Goal: Transaction & Acquisition: Book appointment/travel/reservation

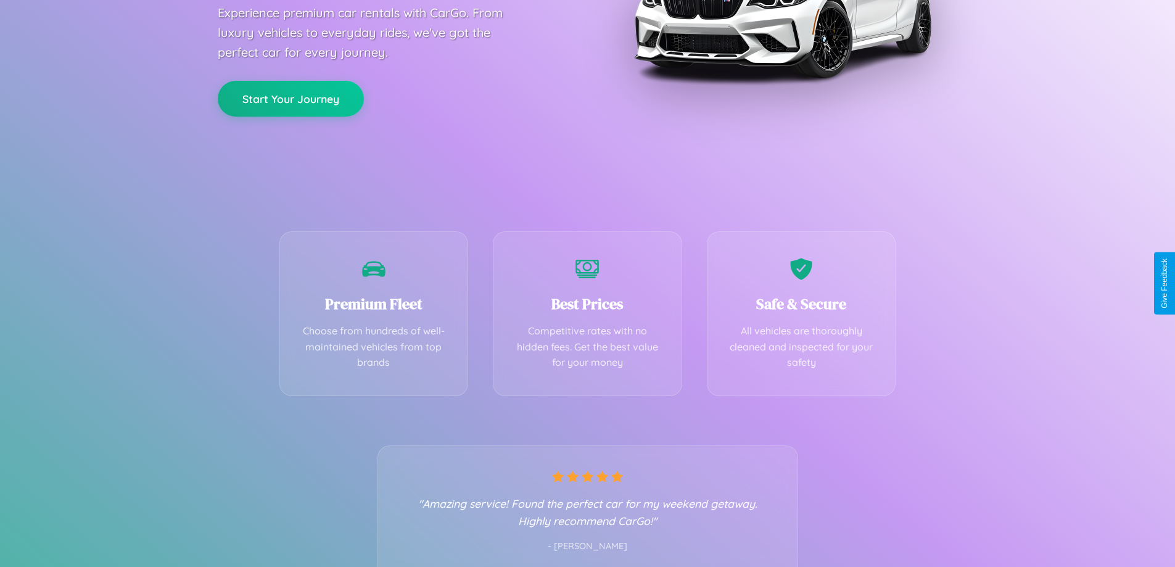
scroll to position [243, 0]
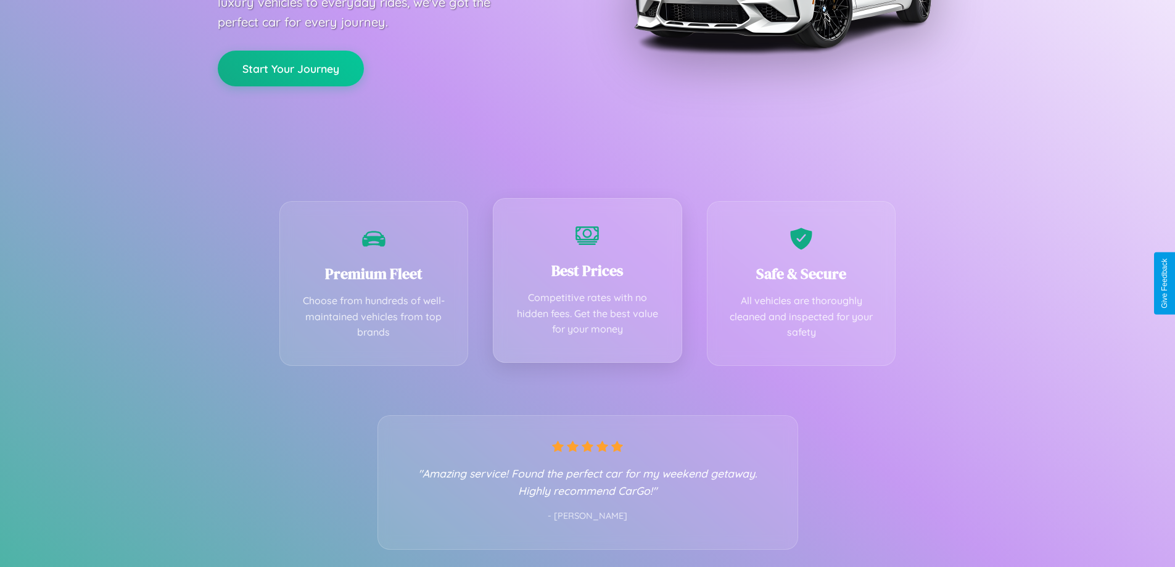
click at [587, 283] on div "Best Prices Competitive rates with no hidden fees. Get the best value for your …" at bounding box center [587, 280] width 189 height 165
click at [290, 67] on button "Start Your Journey" at bounding box center [291, 67] width 146 height 36
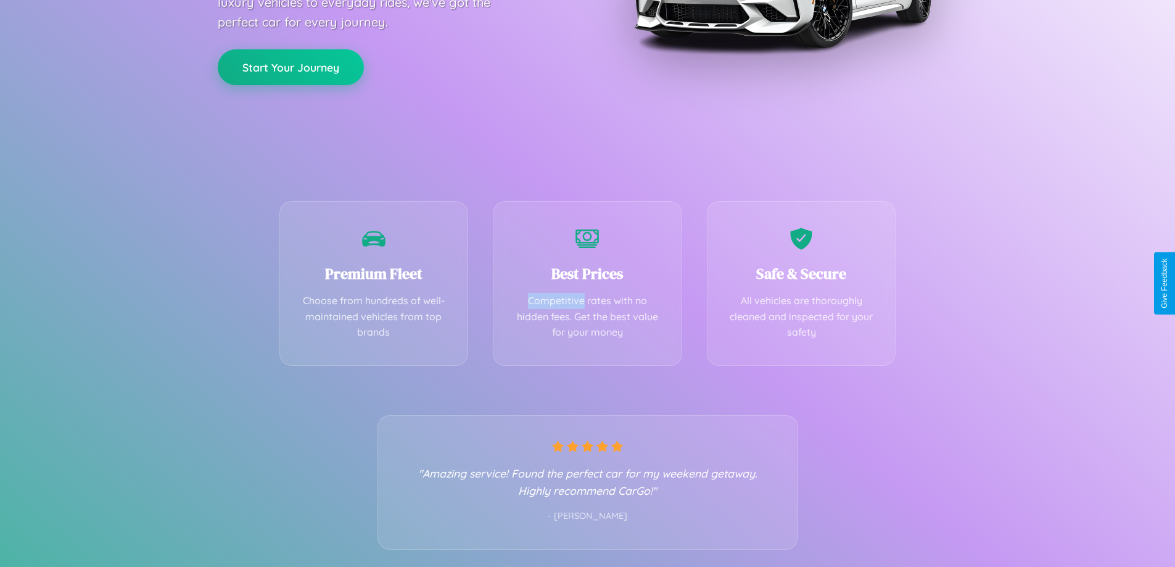
click at [290, 67] on button "Start Your Journey" at bounding box center [291, 67] width 146 height 36
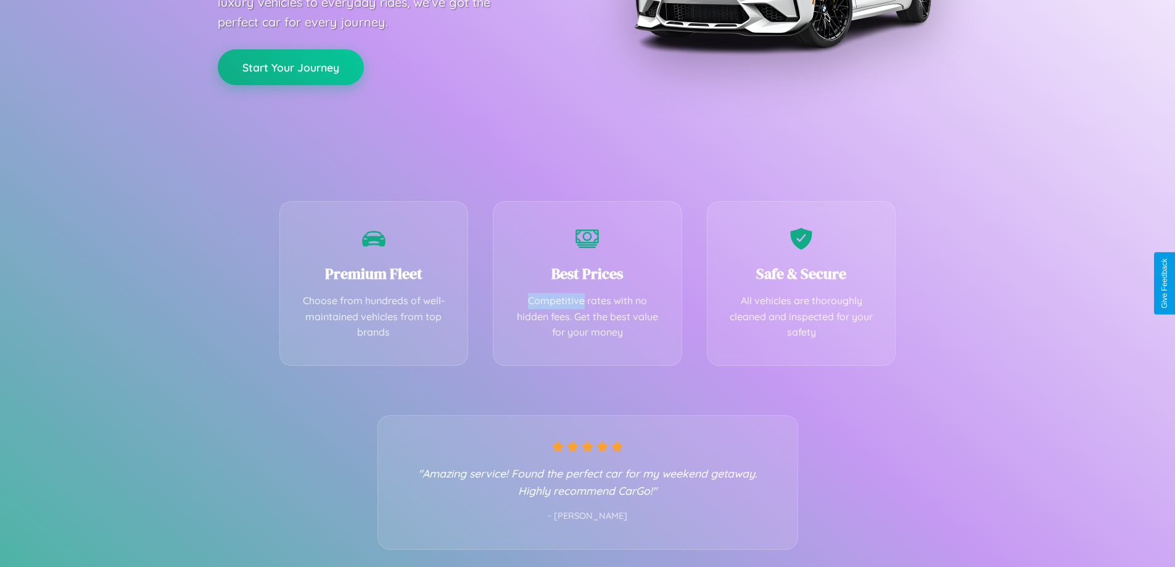
click at [290, 67] on button "Start Your Journey" at bounding box center [291, 67] width 146 height 36
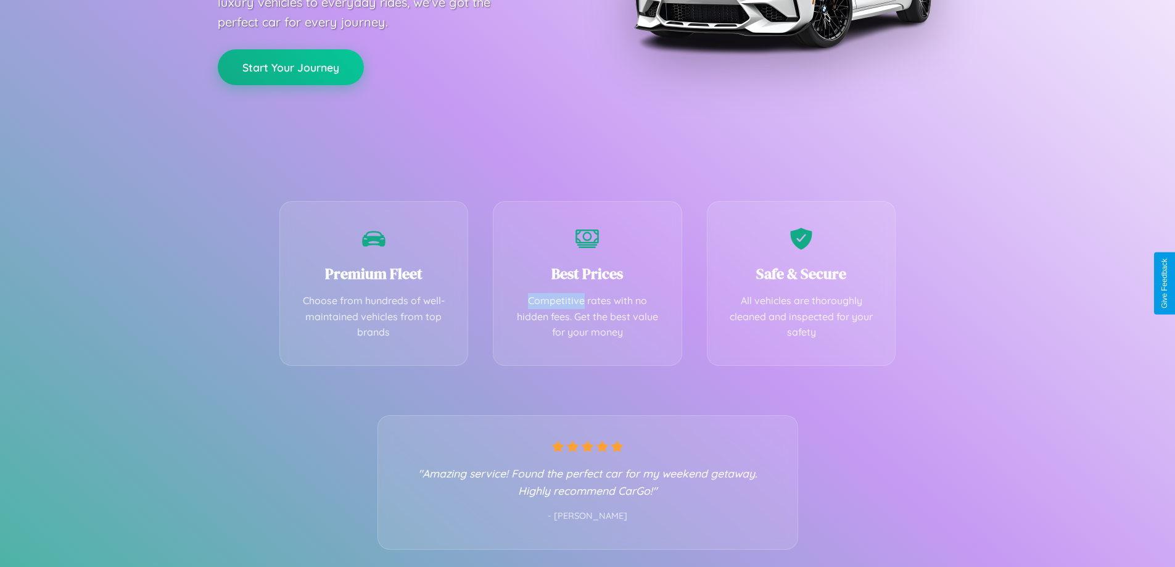
click at [290, 67] on button "Start Your Journey" at bounding box center [291, 67] width 146 height 36
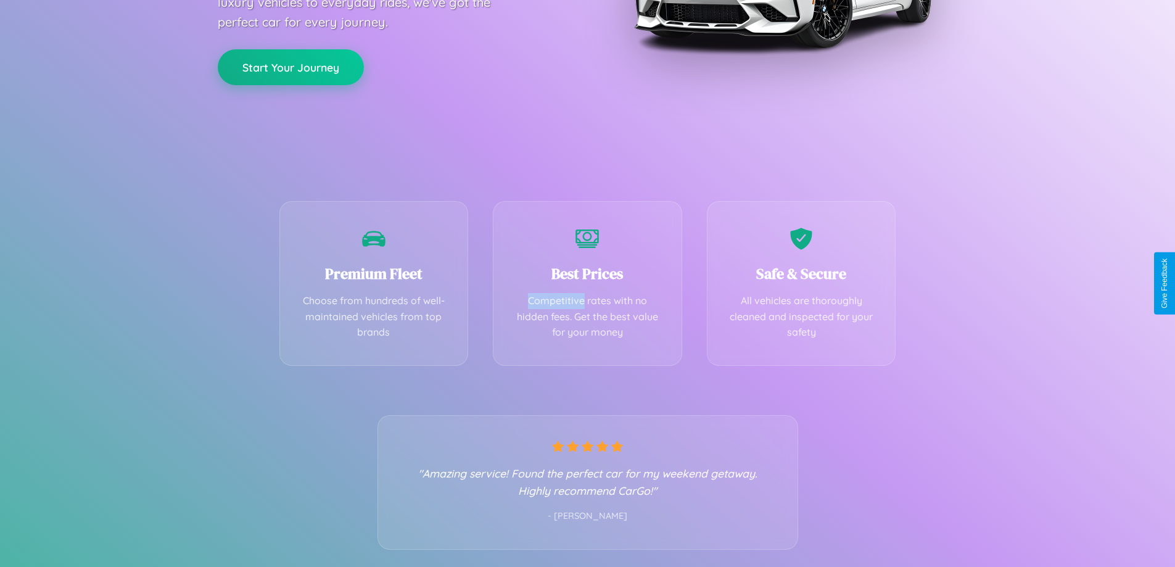
click at [290, 67] on button "Start Your Journey" at bounding box center [291, 67] width 146 height 36
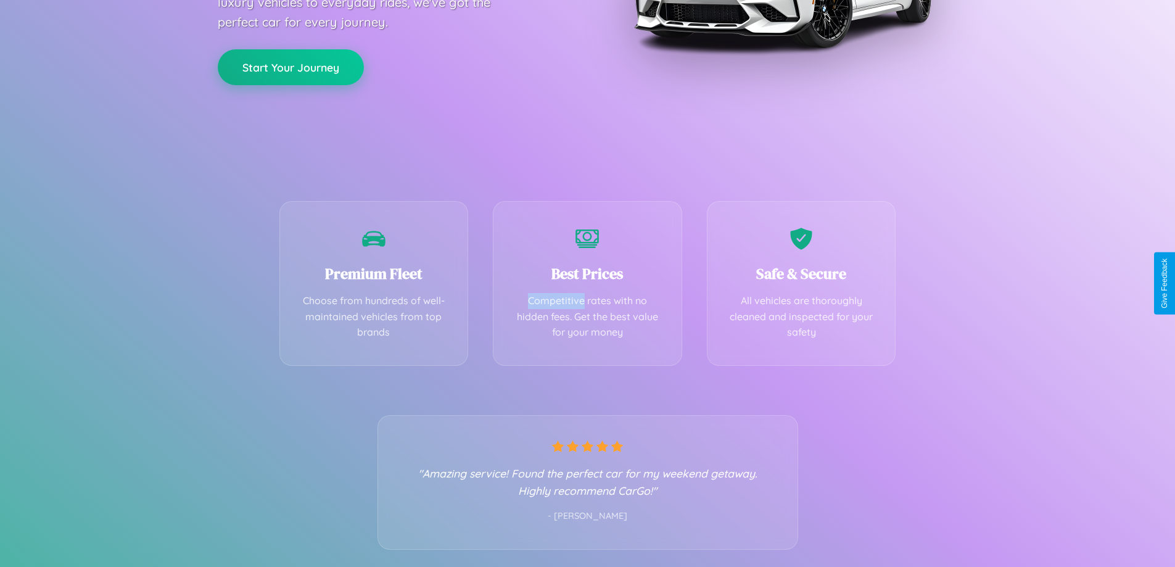
click at [290, 67] on button "Start Your Journey" at bounding box center [291, 67] width 146 height 36
